Goal: Check status: Check status

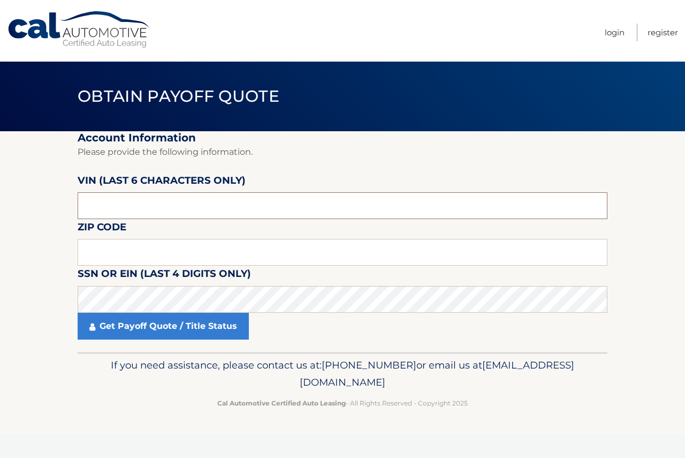
click at [234, 206] on input "text" at bounding box center [343, 205] width 530 height 27
click at [147, 209] on input "text" at bounding box center [343, 205] width 530 height 27
click at [44, 218] on section "Account Information Please provide the following information. [PERSON_NAME] (la…" at bounding box center [342, 241] width 685 height 221
click at [139, 255] on input "text" at bounding box center [343, 252] width 530 height 27
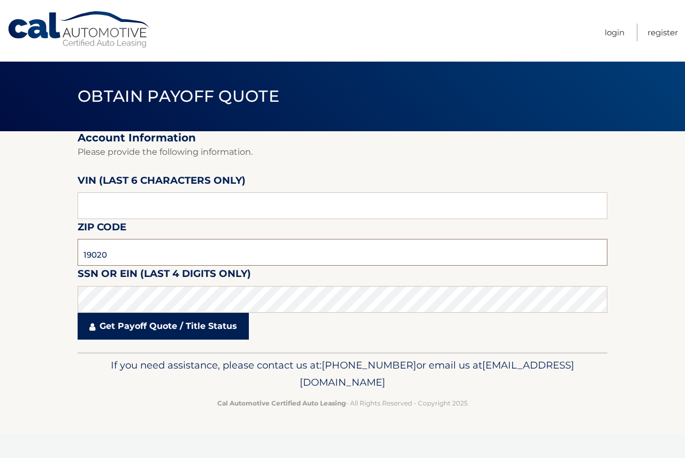
type input "19020"
click at [155, 320] on link "Get Payoff Quote / Title Status" at bounding box center [163, 326] width 171 height 27
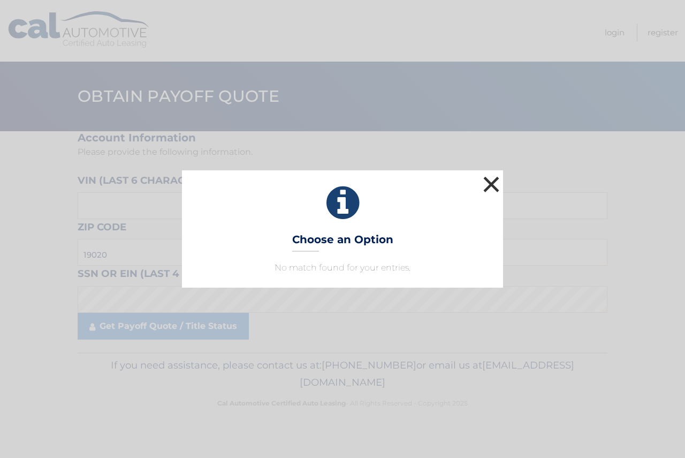
click at [497, 186] on button "×" at bounding box center [491, 183] width 21 height 21
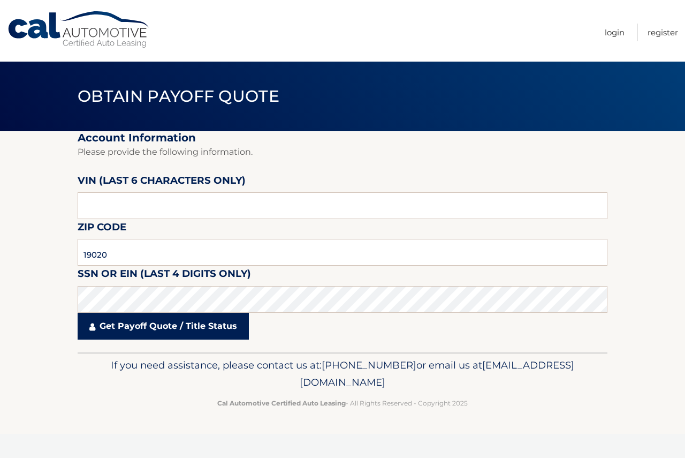
click at [172, 328] on link "Get Payoff Quote / Title Status" at bounding box center [163, 326] width 171 height 27
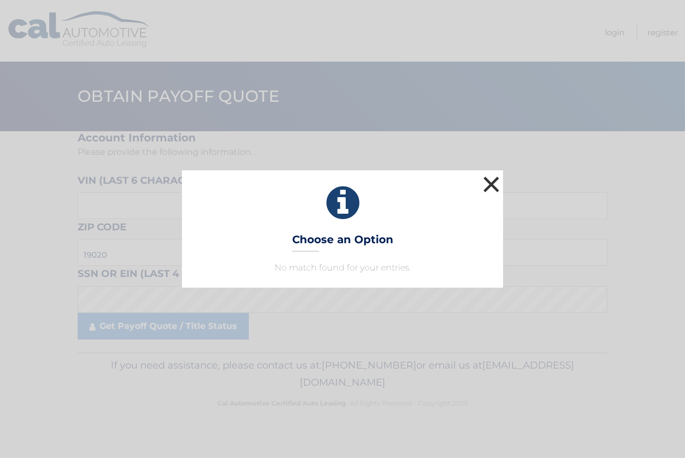
click at [487, 189] on button "×" at bounding box center [491, 183] width 21 height 21
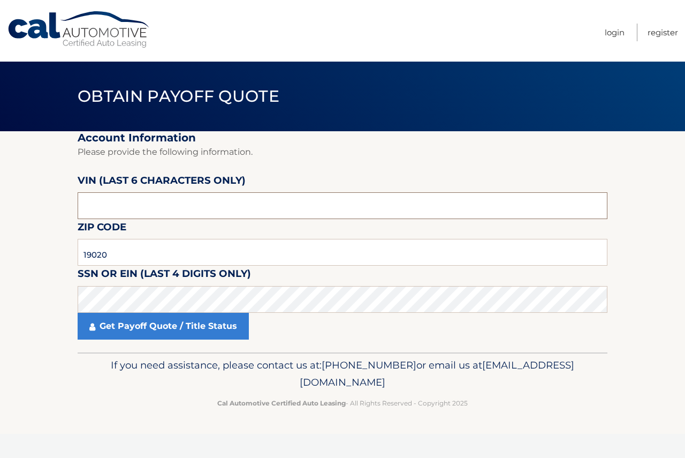
click at [190, 208] on input "text" at bounding box center [343, 205] width 530 height 27
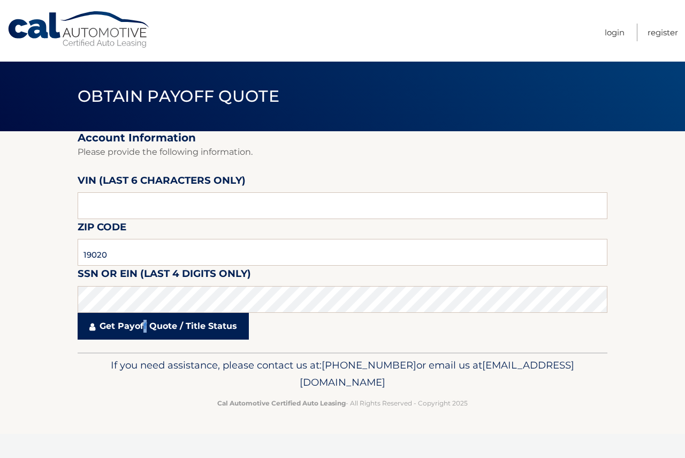
click at [146, 331] on link "Get Payoff Quote / Title Status" at bounding box center [163, 326] width 171 height 27
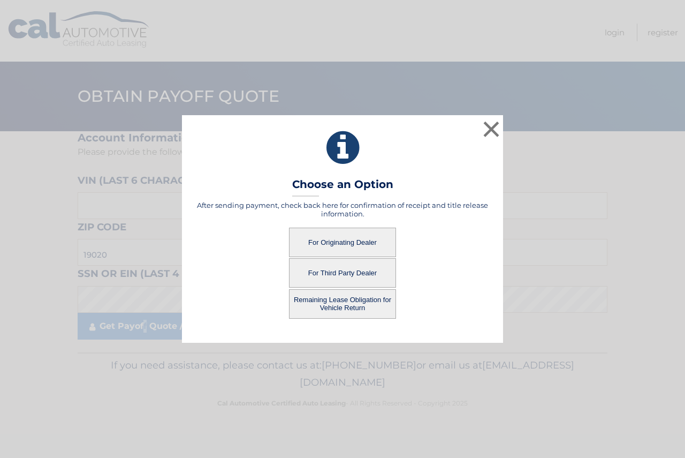
click at [362, 240] on button "For Originating Dealer" at bounding box center [342, 242] width 107 height 29
click at [336, 242] on button "For Originating Dealer" at bounding box center [342, 242] width 107 height 29
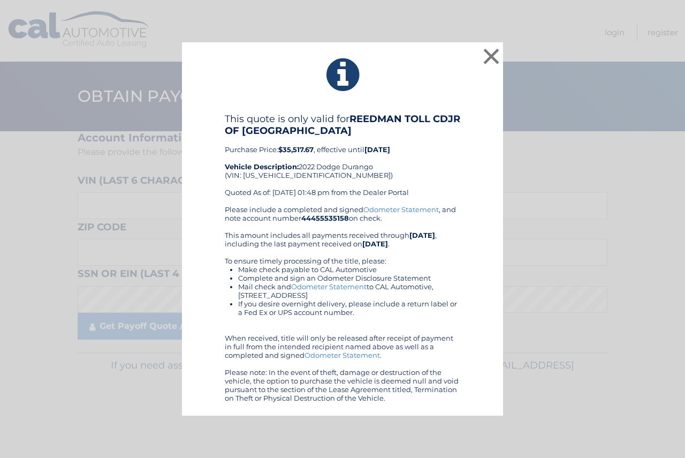
click at [340, 241] on div "Please include a completed and signed Odometer Statement , and note account num…" at bounding box center [343, 303] width 236 height 197
click at [494, 53] on button "×" at bounding box center [491, 56] width 21 height 21
